Goal: Task Accomplishment & Management: Manage account settings

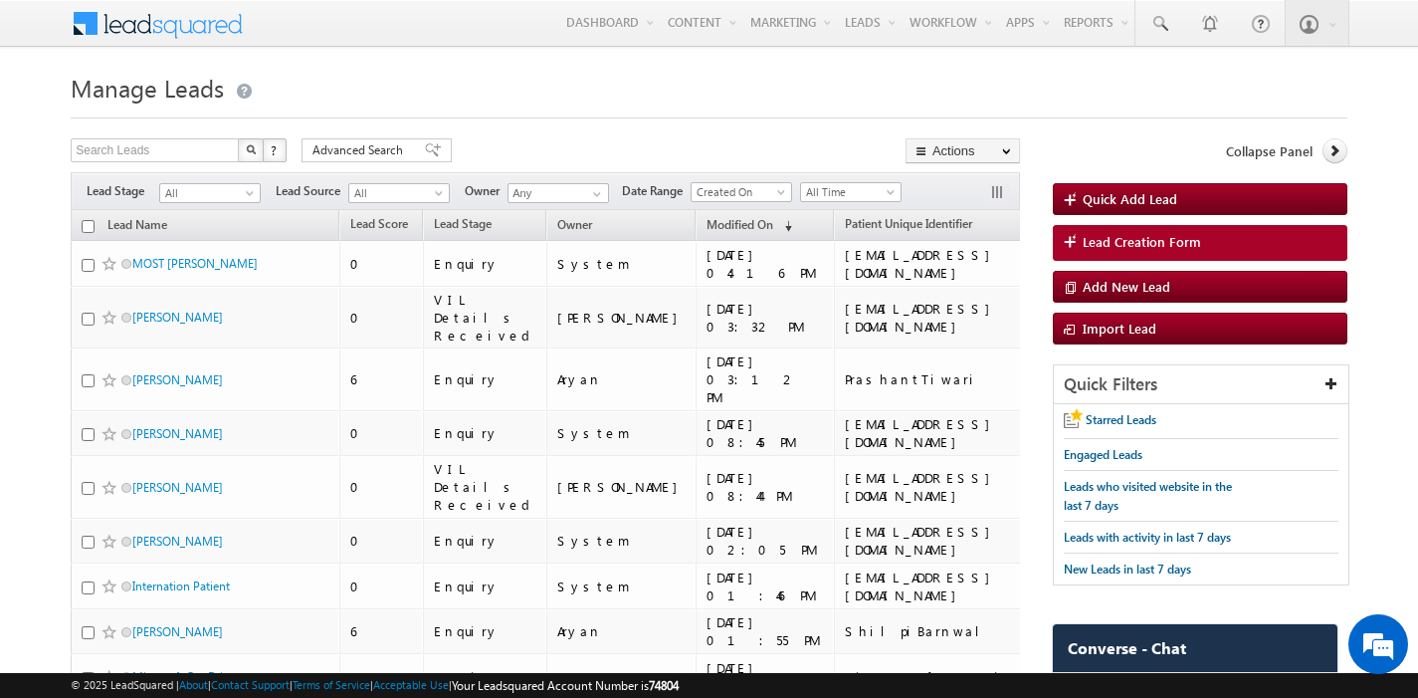
click at [578, 102] on h1 "Manage Leads" at bounding box center [709, 86] width 1277 height 39
click at [703, 87] on h1 "Manage Leads" at bounding box center [709, 86] width 1277 height 39
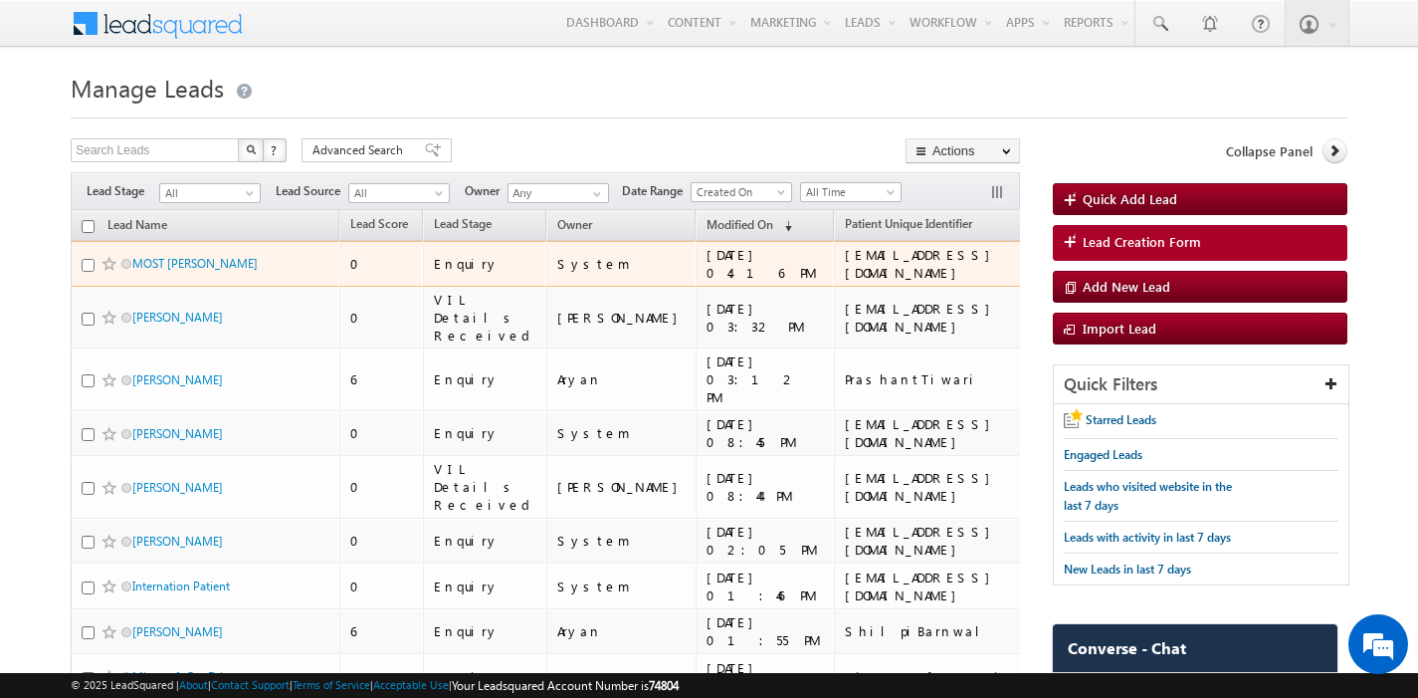
click at [84, 268] on input "checkbox" at bounding box center [88, 265] width 13 height 13
checkbox input "true"
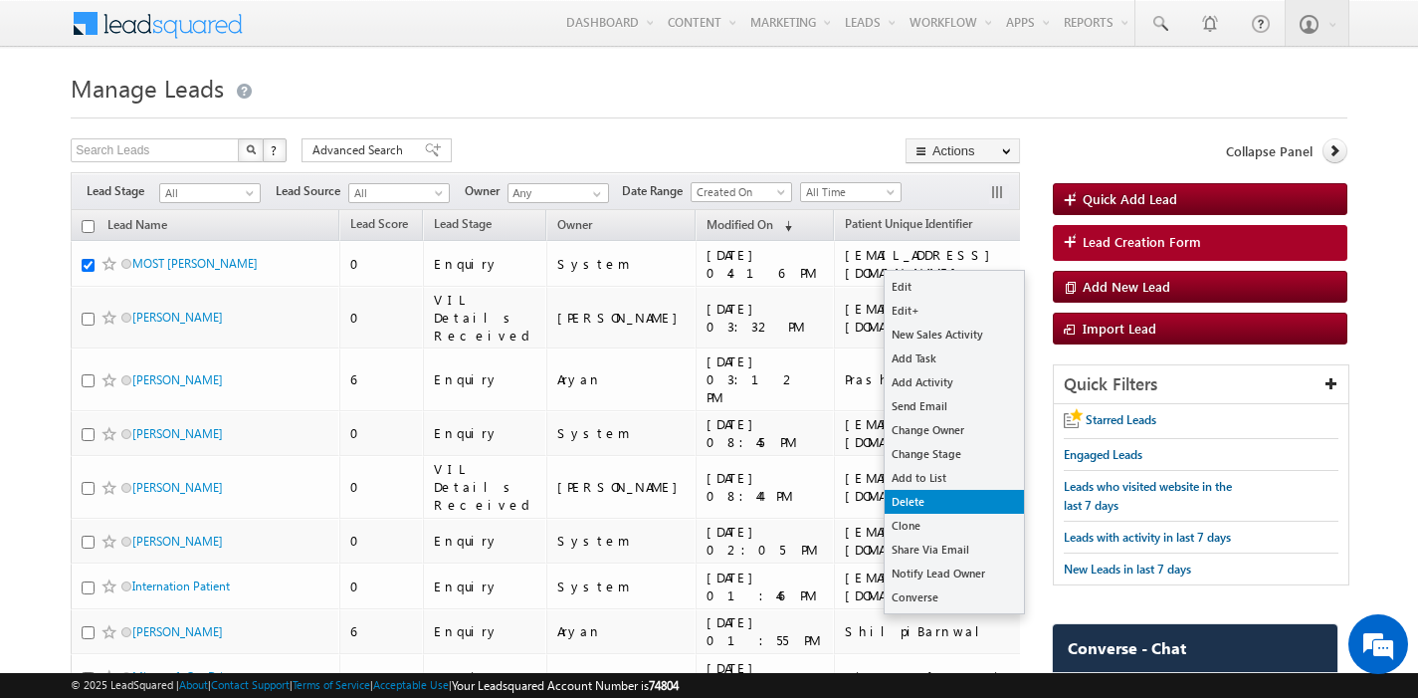
click at [941, 506] on link "Delete" at bounding box center [954, 502] width 139 height 24
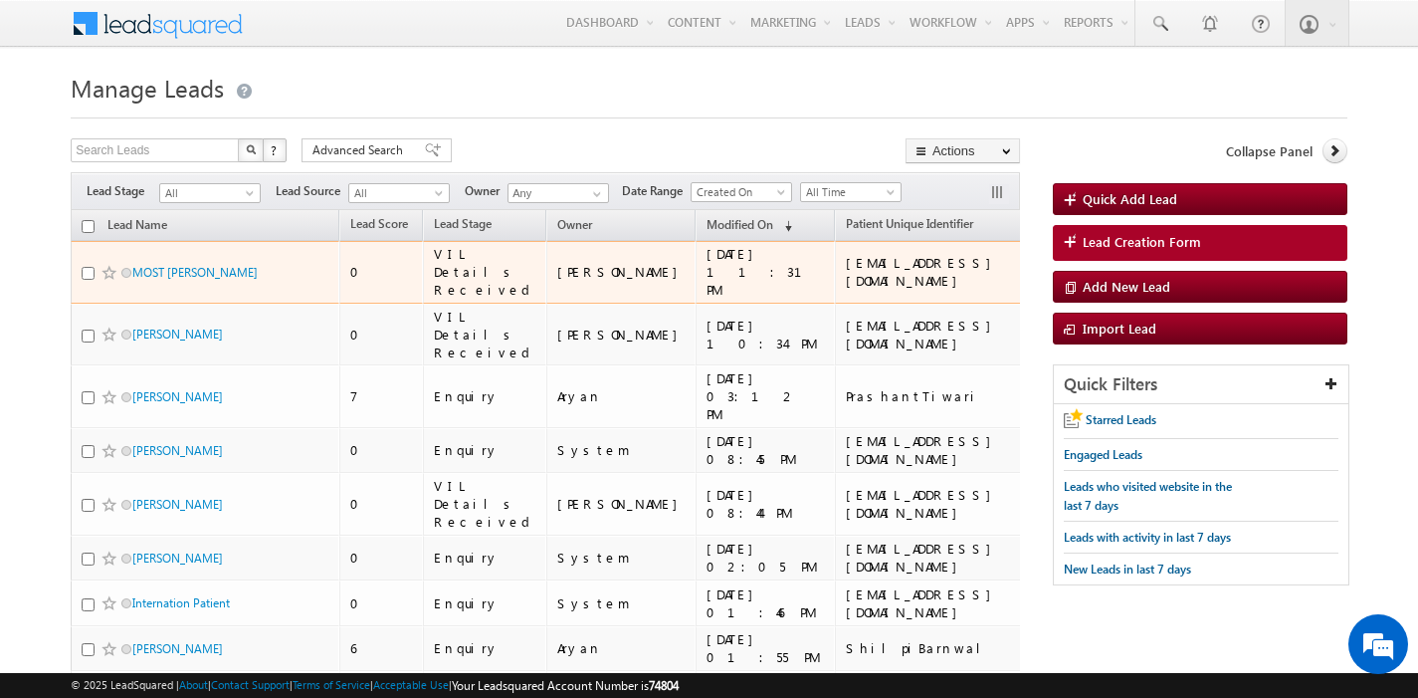
click at [84, 267] on input "checkbox" at bounding box center [88, 273] width 13 height 13
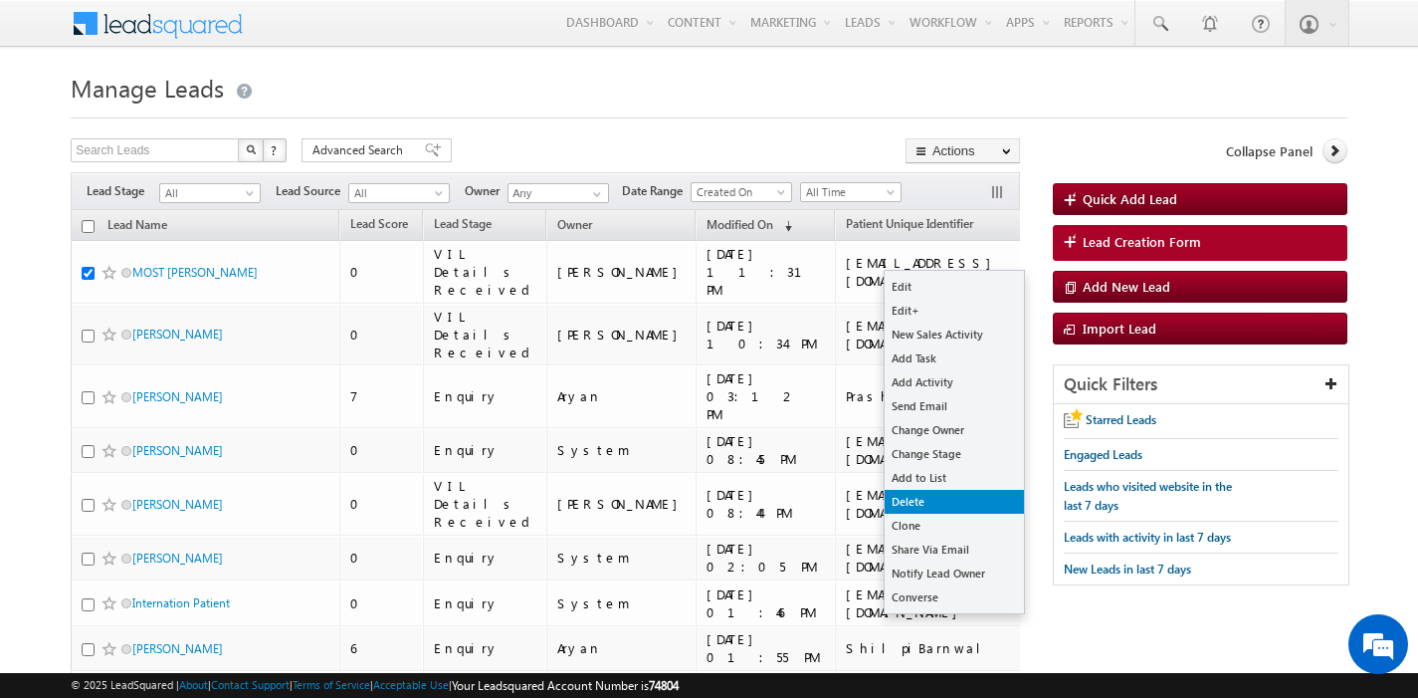
click at [910, 496] on link "Delete" at bounding box center [954, 502] width 139 height 24
checkbox input "true"
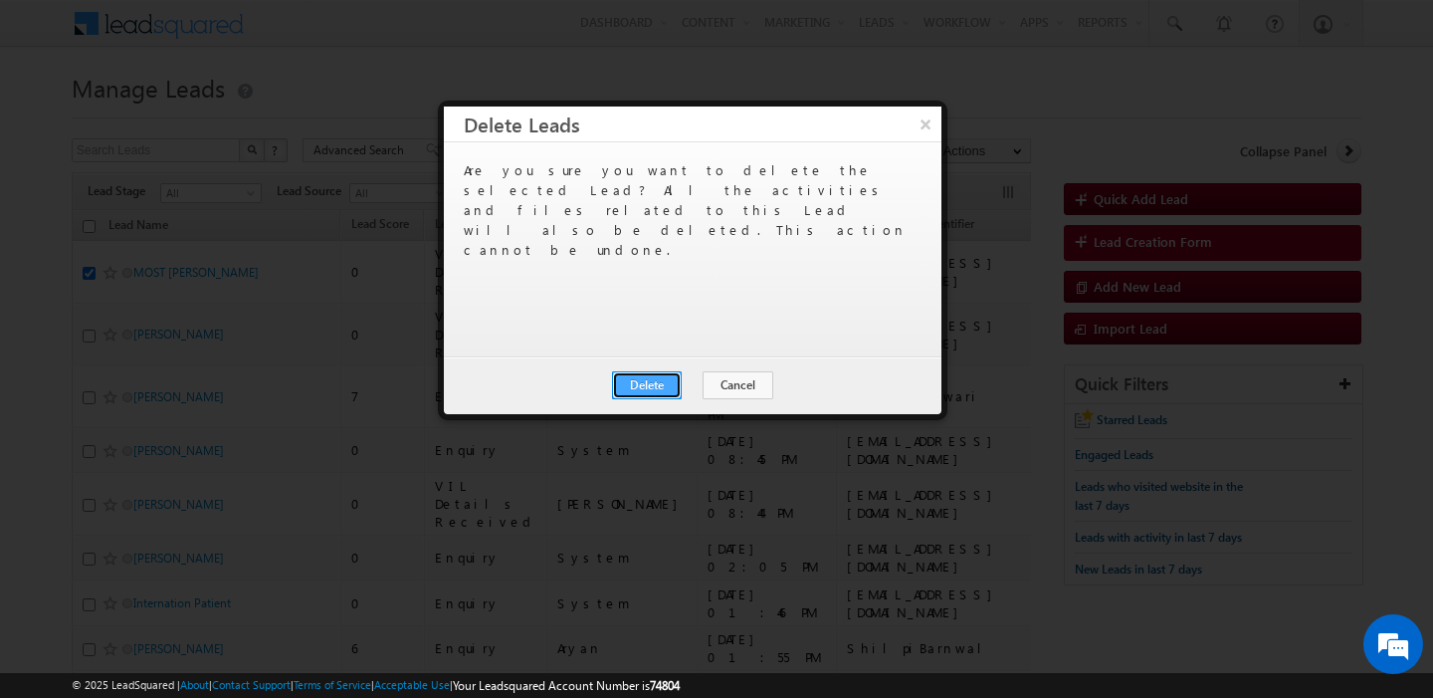
click at [639, 382] on button "Delete" at bounding box center [647, 385] width 70 height 28
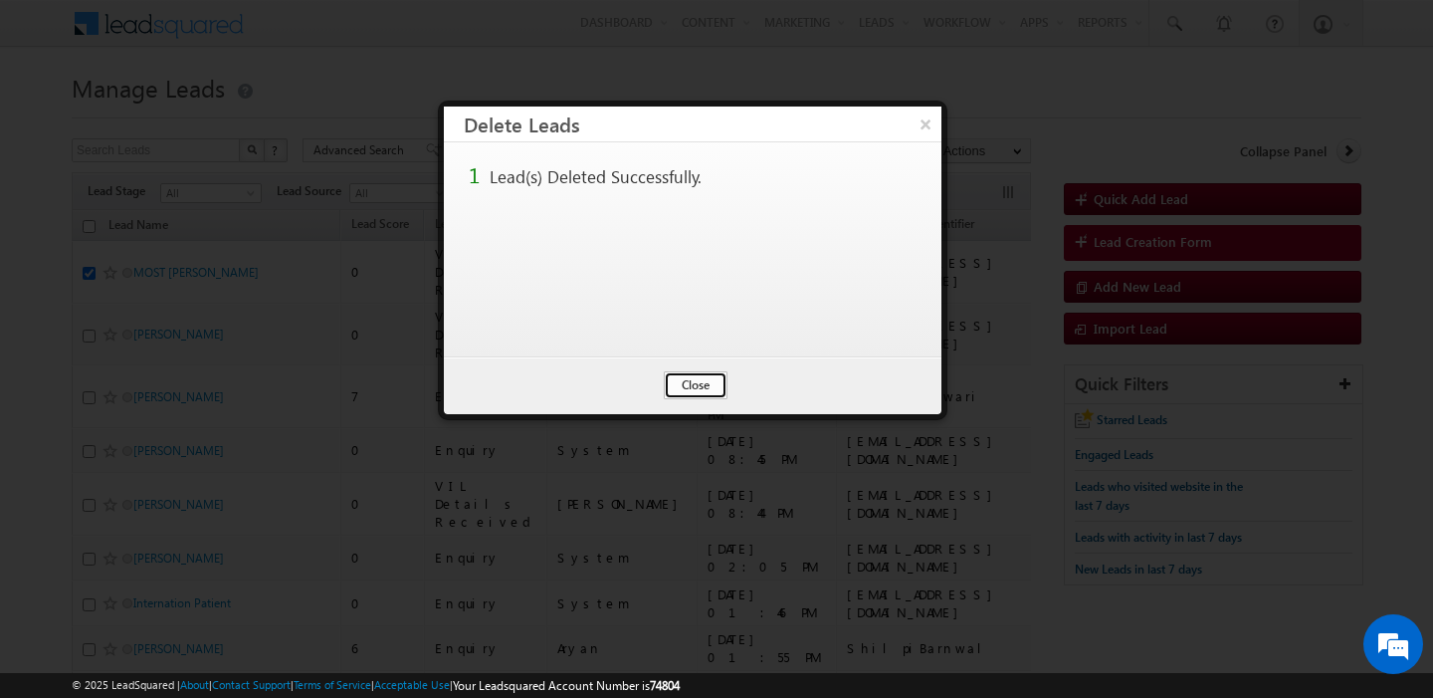
click at [702, 386] on button "Close" at bounding box center [696, 385] width 64 height 28
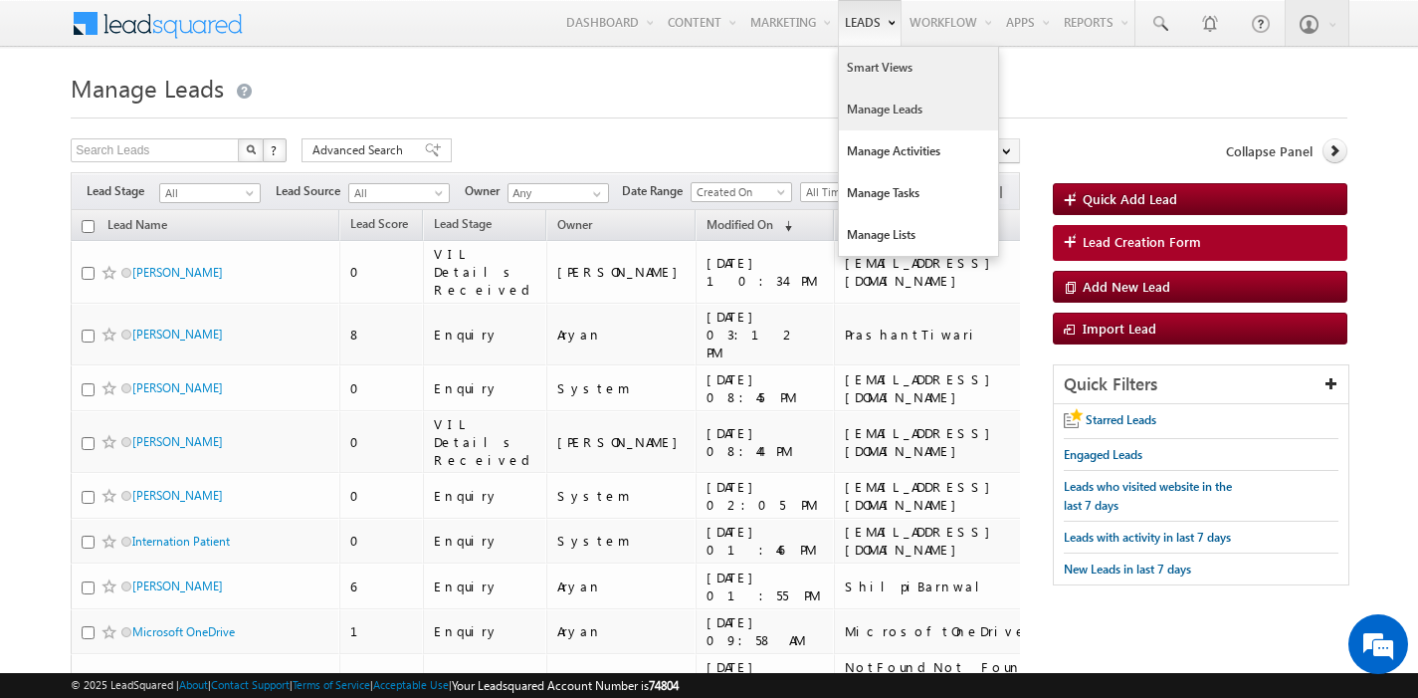
click at [871, 70] on link "Smart Views" at bounding box center [918, 68] width 159 height 42
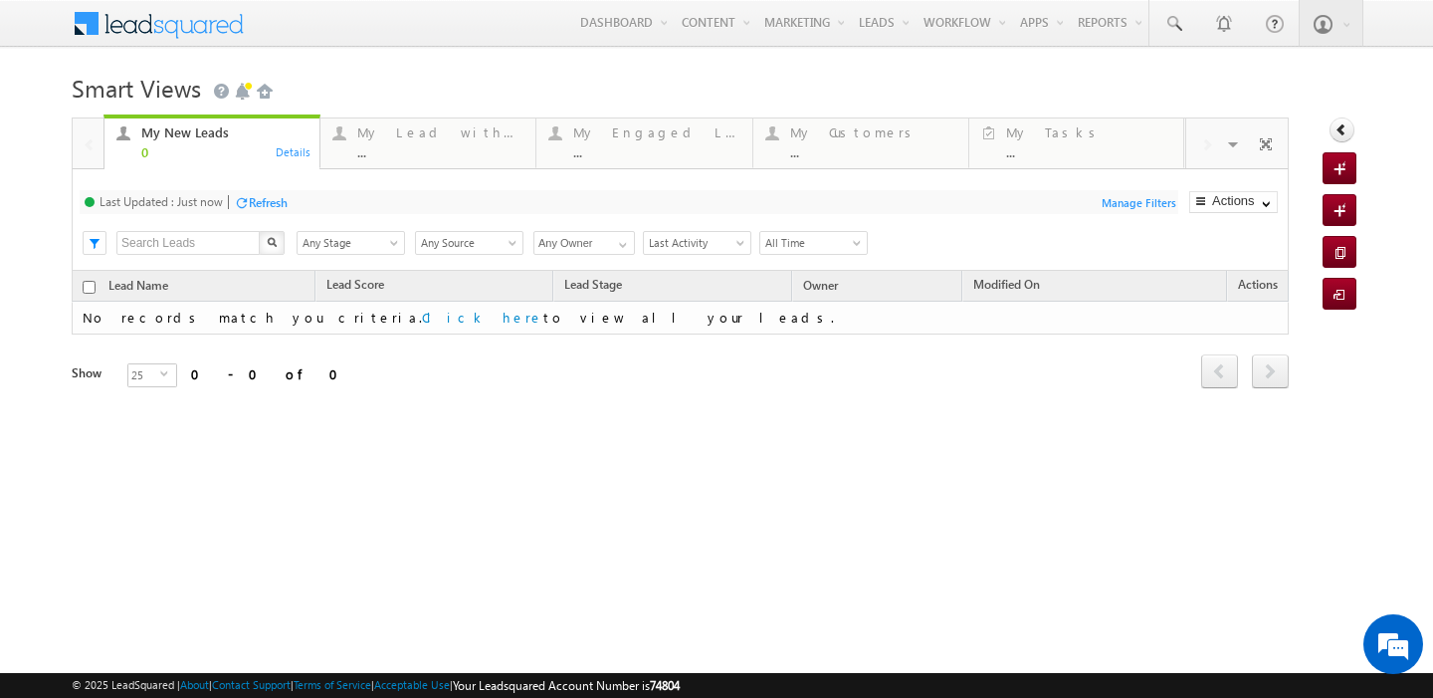
click at [255, 200] on div "Refresh" at bounding box center [268, 202] width 39 height 15
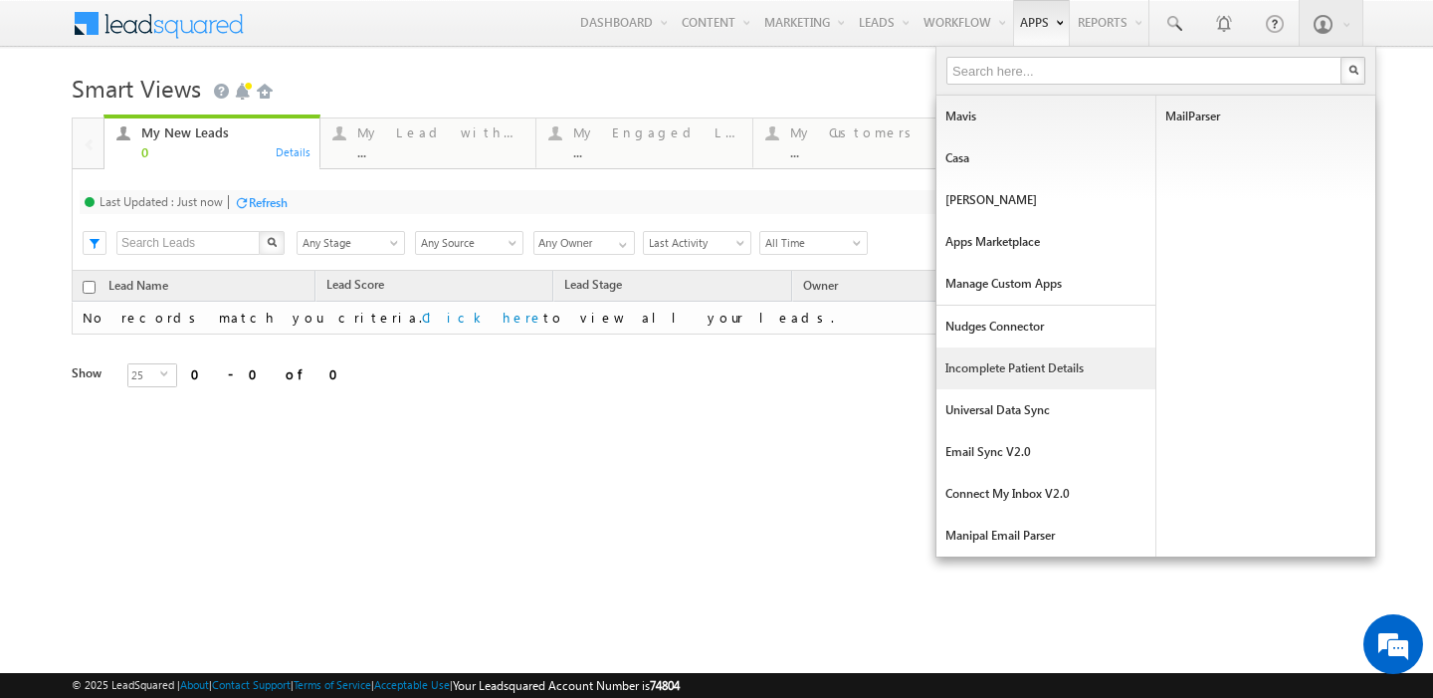
click at [1002, 375] on link "Incomplete Patient Details" at bounding box center [1045, 368] width 219 height 42
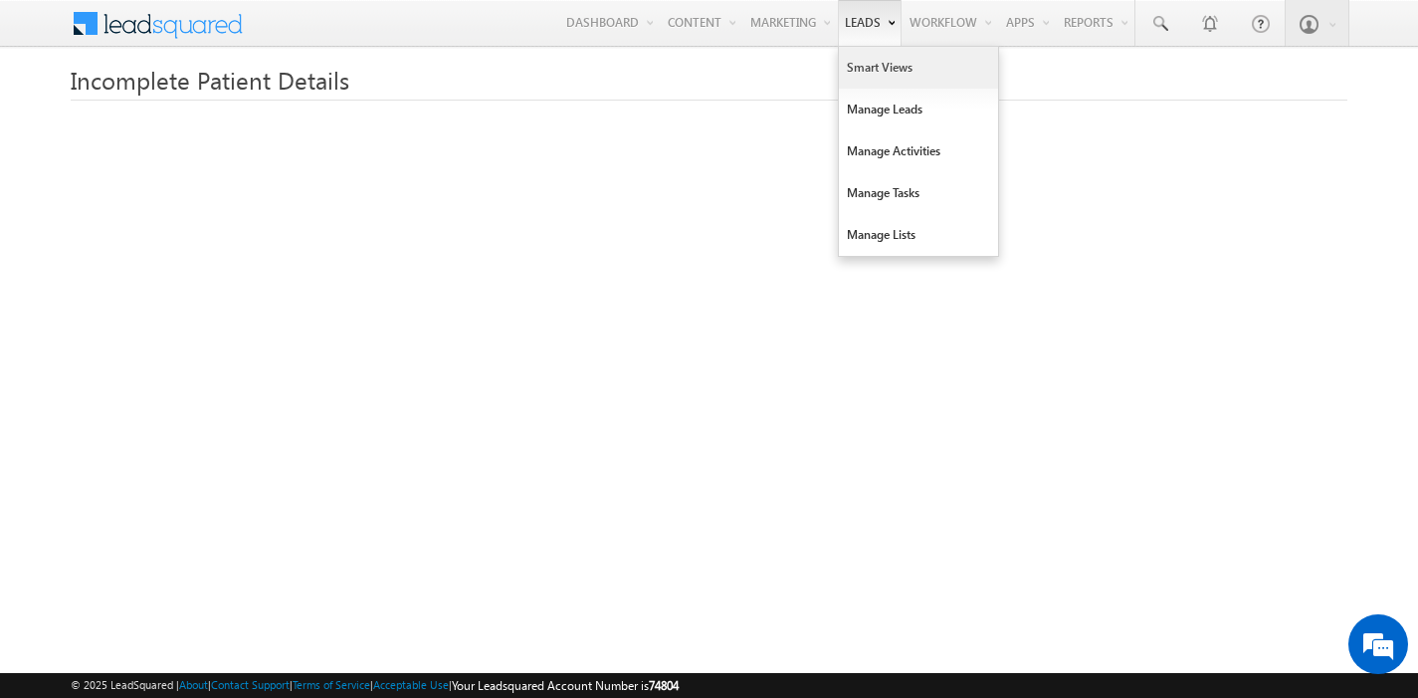
click at [862, 63] on link "Smart Views" at bounding box center [918, 68] width 159 height 42
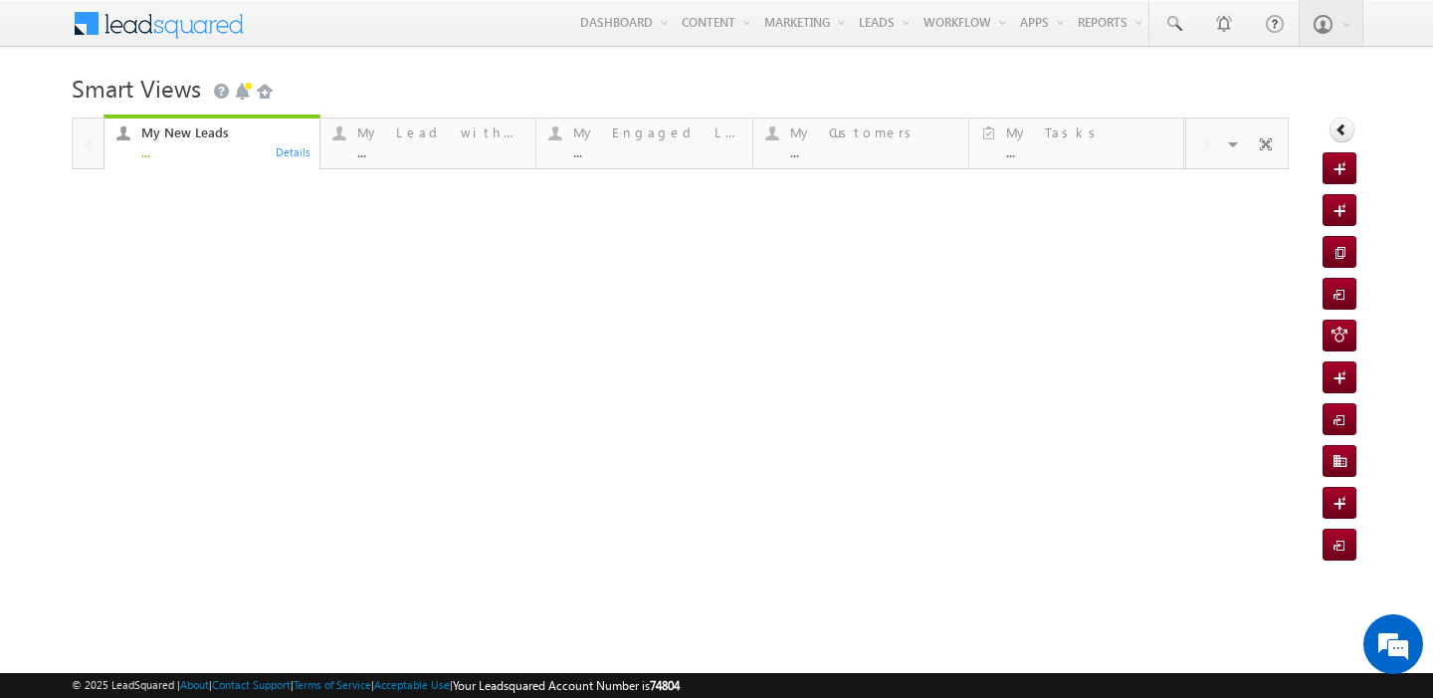
click at [887, 116] on div "My New Leads ... Details My Lead with Pending Tasks ... Details My Engaged Lead…" at bounding box center [644, 141] width 1082 height 56
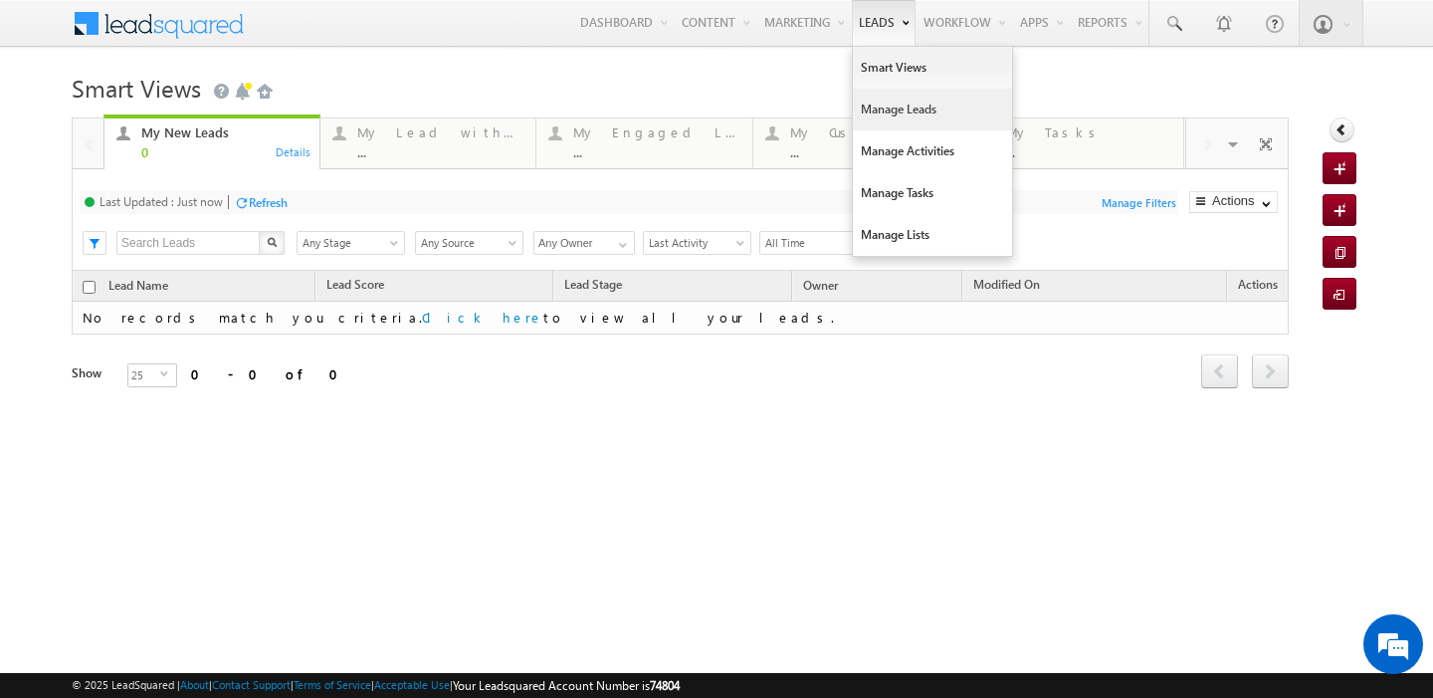
click at [863, 120] on link "Manage Leads" at bounding box center [932, 110] width 159 height 42
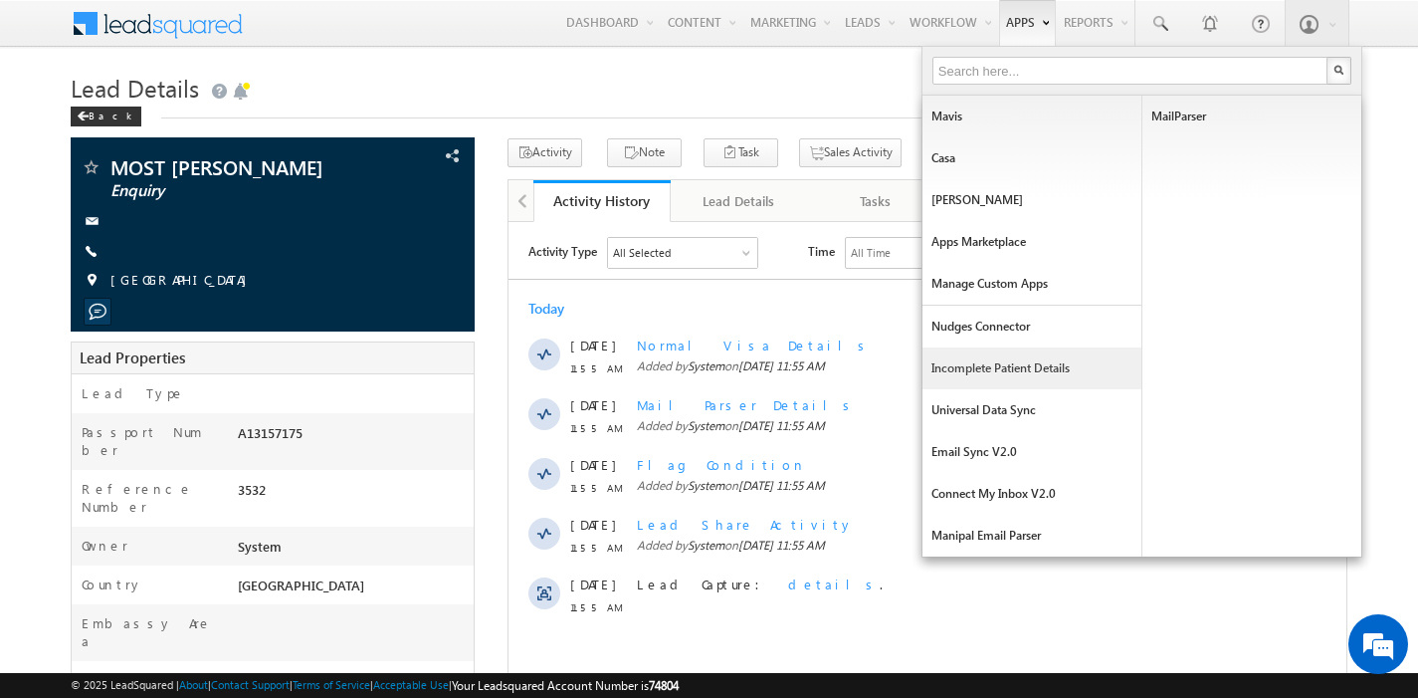
click at [954, 367] on link "Incomplete Patient Details" at bounding box center [1031, 368] width 219 height 42
